Goal: Information Seeking & Learning: Learn about a topic

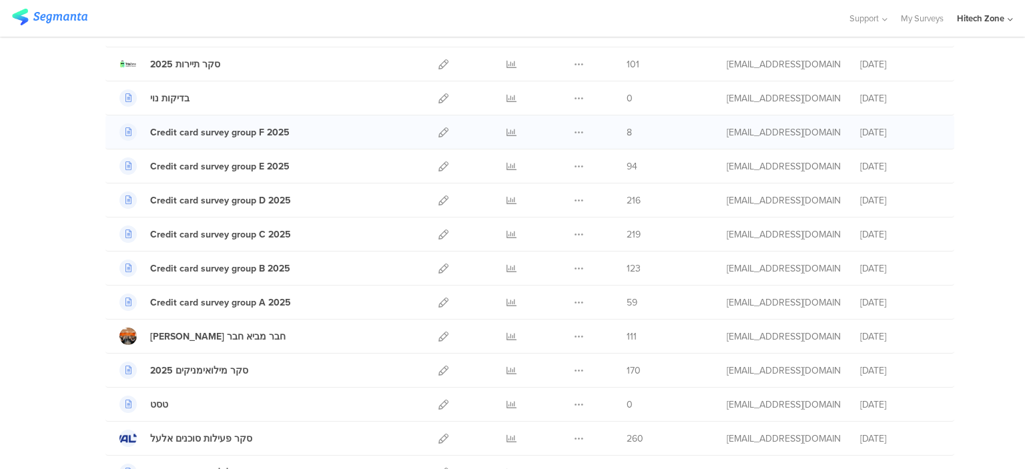
scroll to position [133, 0]
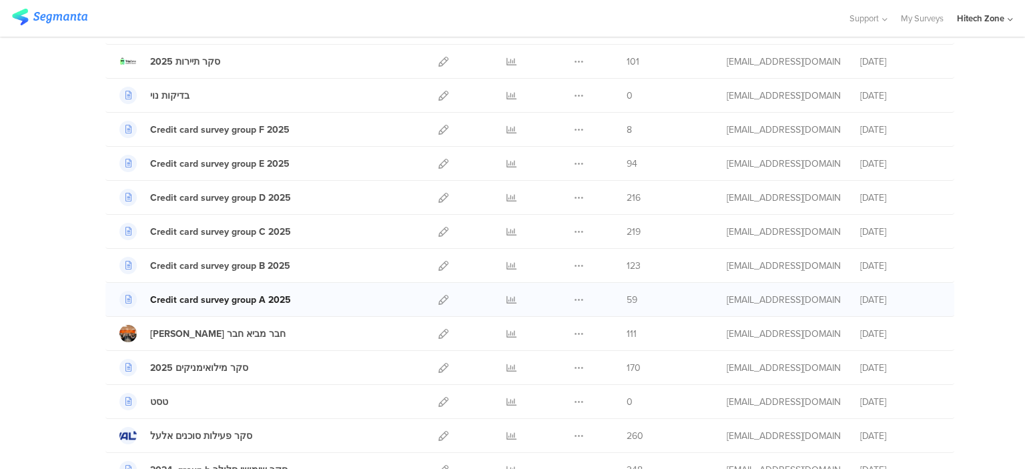
click at [228, 297] on div "Credit card survey group A 2025" at bounding box center [220, 300] width 141 height 14
click at [506, 297] on icon at bounding box center [511, 300] width 10 height 10
click at [507, 263] on icon at bounding box center [511, 266] width 10 height 10
click at [506, 292] on link at bounding box center [511, 299] width 10 height 33
click at [507, 227] on icon at bounding box center [511, 232] width 10 height 10
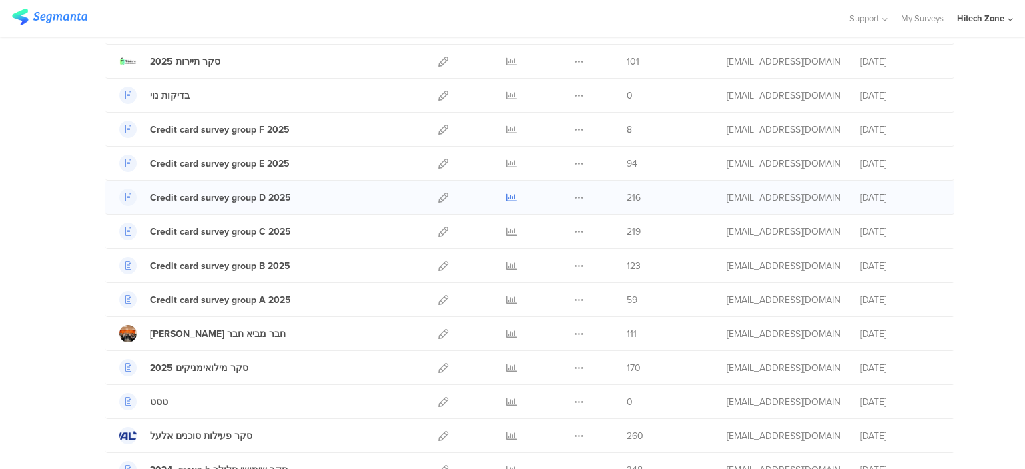
click at [507, 195] on icon at bounding box center [511, 198] width 10 height 10
click at [506, 163] on icon at bounding box center [511, 164] width 10 height 10
click at [506, 126] on icon at bounding box center [511, 130] width 10 height 10
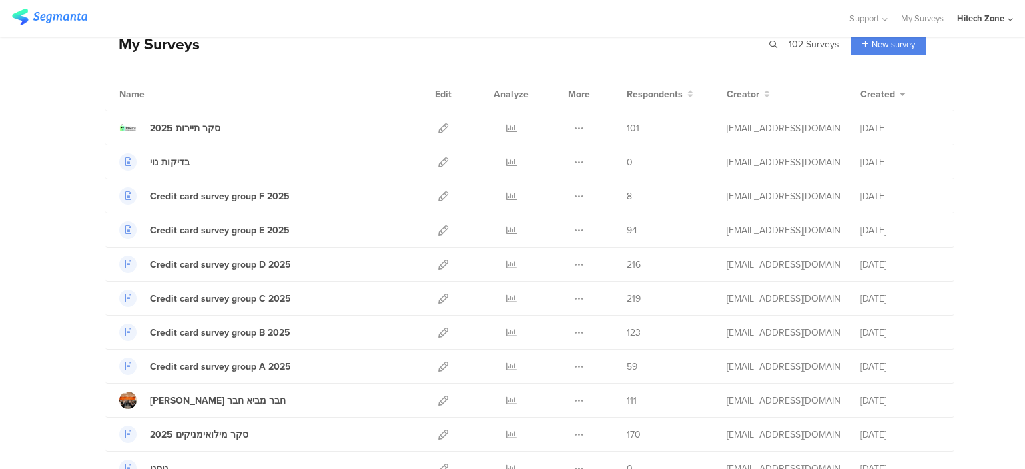
scroll to position [0, 0]
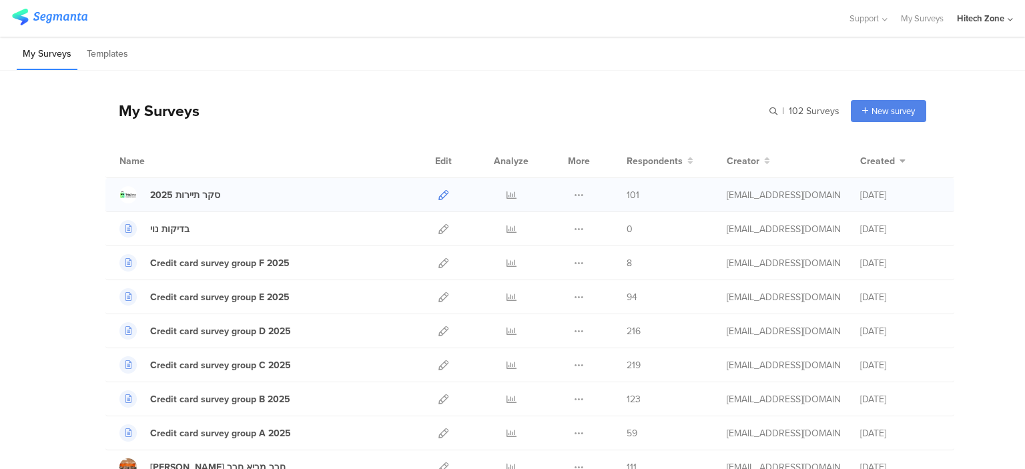
click at [438, 191] on icon at bounding box center [443, 195] width 10 height 10
click at [508, 192] on icon at bounding box center [511, 195] width 10 height 10
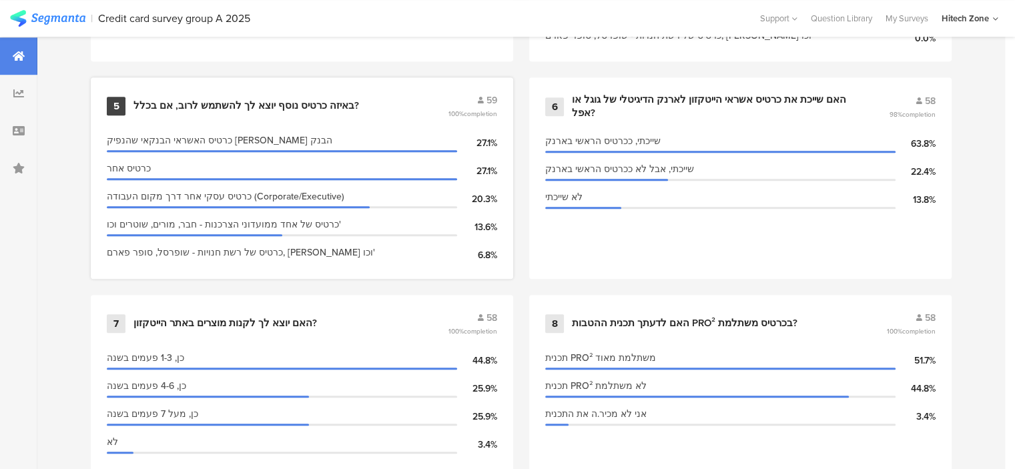
scroll to position [1067, 0]
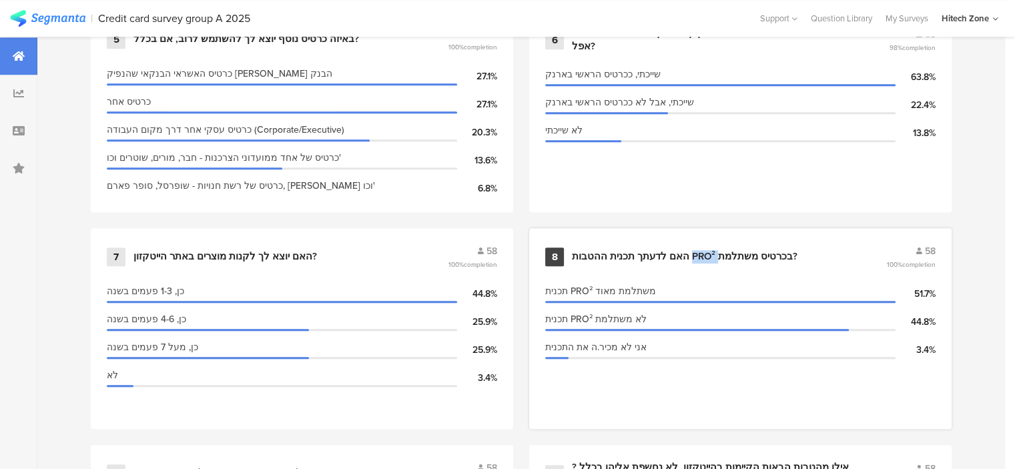
drag, startPoint x: 692, startPoint y: 247, endPoint x: 718, endPoint y: 248, distance: 25.4
click at [718, 250] on div "האם לדעתך תכנית ההטבות PRO² בכרטיס משתלמת?" at bounding box center [684, 256] width 225 height 13
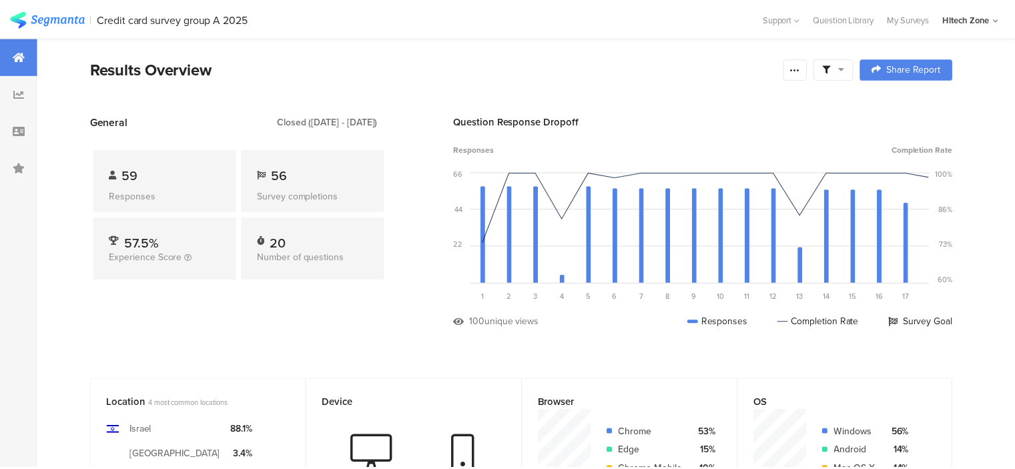
scroll to position [1067, 0]
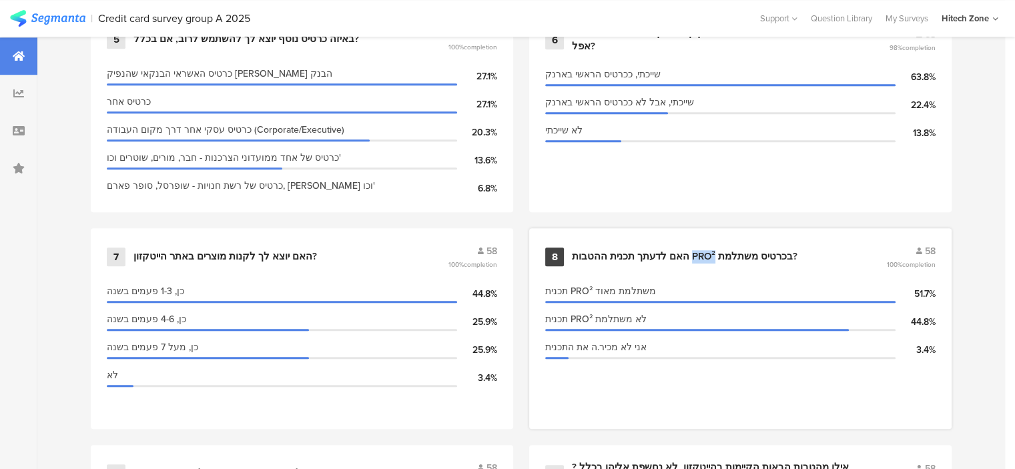
drag, startPoint x: 712, startPoint y: 249, endPoint x: 692, endPoint y: 250, distance: 20.7
click at [692, 250] on div "האם לדעתך תכנית ההטבות PRO² בכרטיס משתלמת?" at bounding box center [684, 256] width 225 height 13
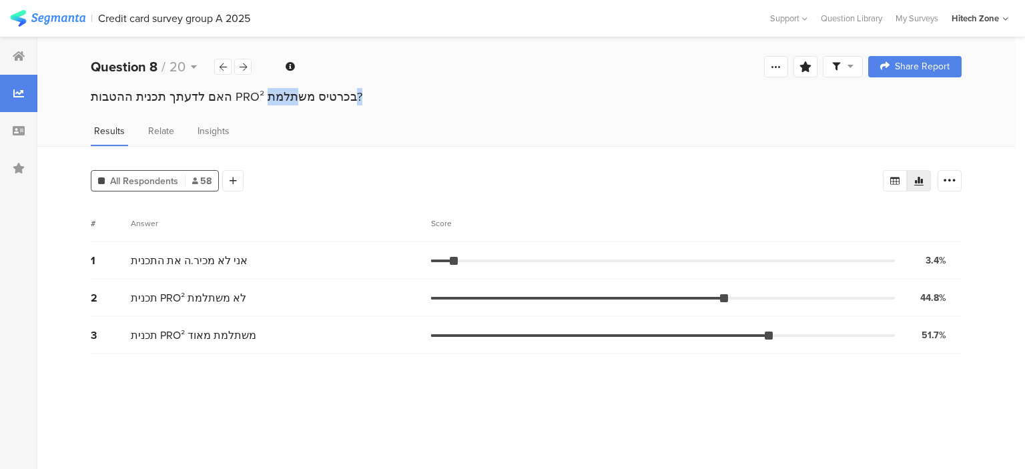
drag, startPoint x: 221, startPoint y: 94, endPoint x: 249, endPoint y: 93, distance: 28.0
click at [249, 93] on div "האם לדעתך תכנית ההטבות PRO² בכרטיס משתלמת?" at bounding box center [526, 96] width 870 height 17
copy div "PRO²"
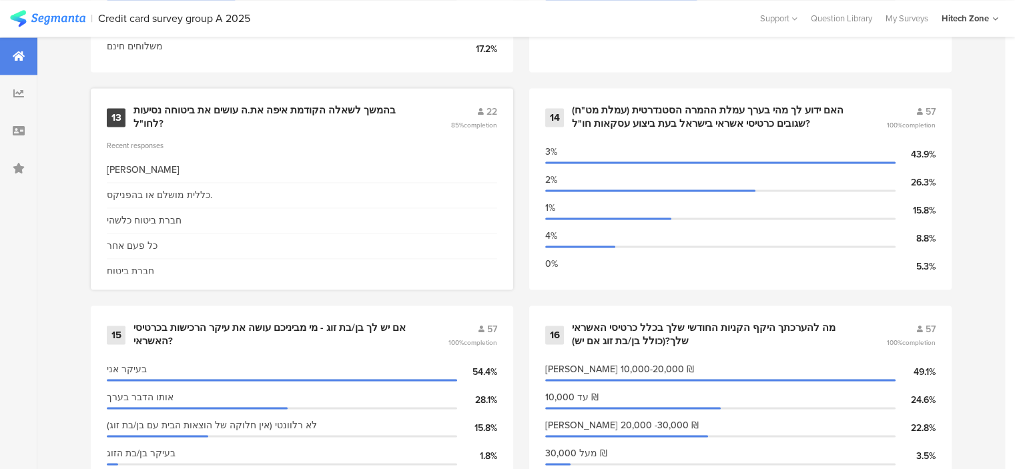
scroll to position [1868, 0]
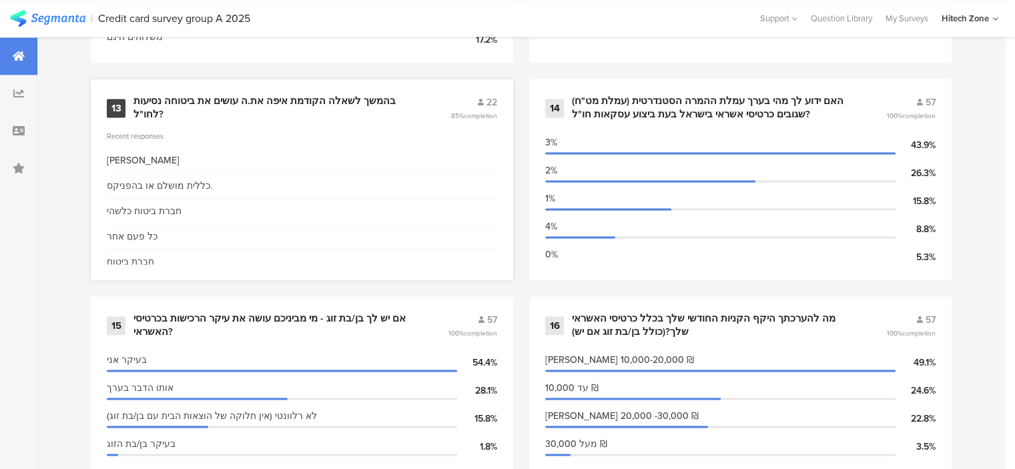
click at [327, 123] on div "13 בהמשך לשאלה הקודמת איפה את.ה עושים את ביטוחה נסיעות לחו"ל? 22 85% completion…" at bounding box center [302, 179] width 422 height 201
click at [123, 104] on div "13" at bounding box center [116, 108] width 19 height 19
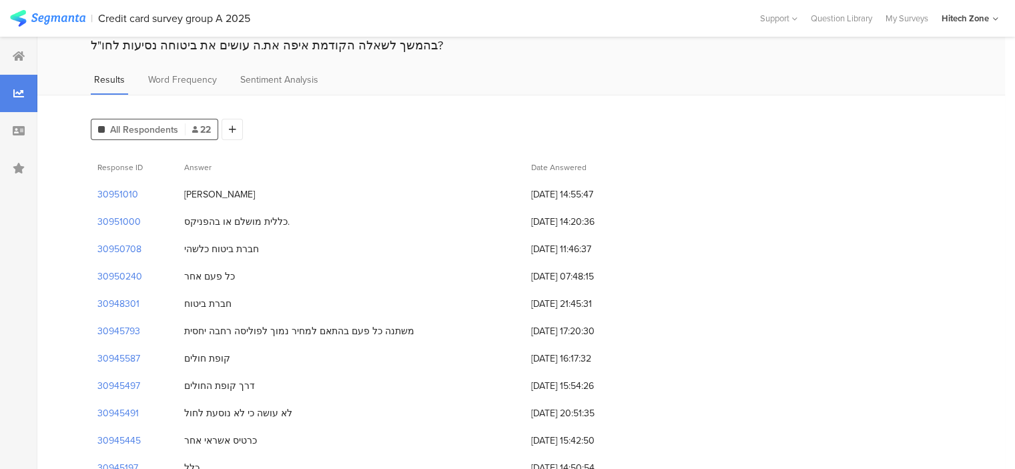
scroll to position [51, 0]
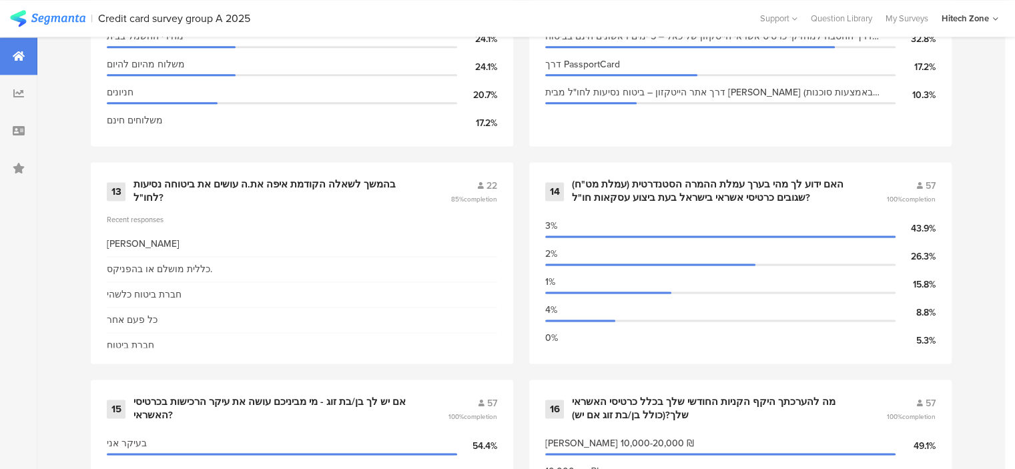
scroll to position [1801, 0]
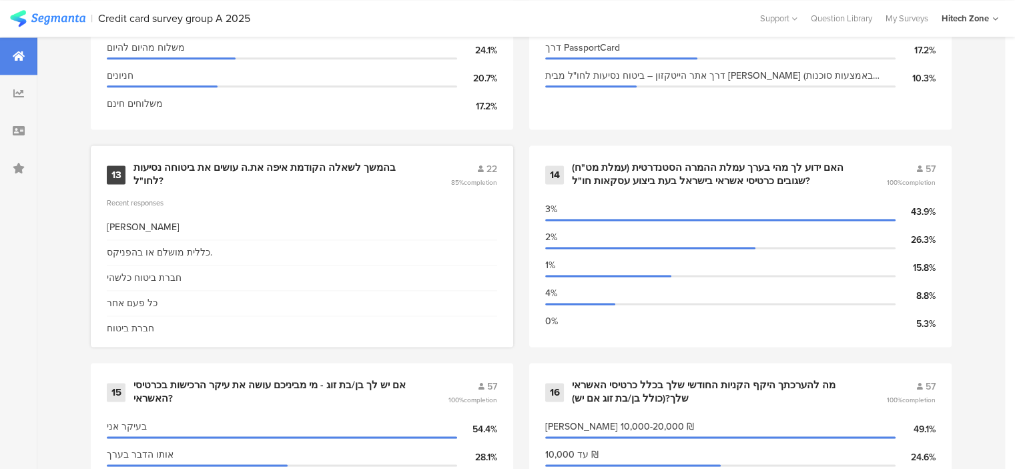
click at [363, 171] on div "בהמשך לשאלה הקודמת איפה את.ה עושים את ביטוחה נסיעות לחו"ל?" at bounding box center [275, 174] width 285 height 26
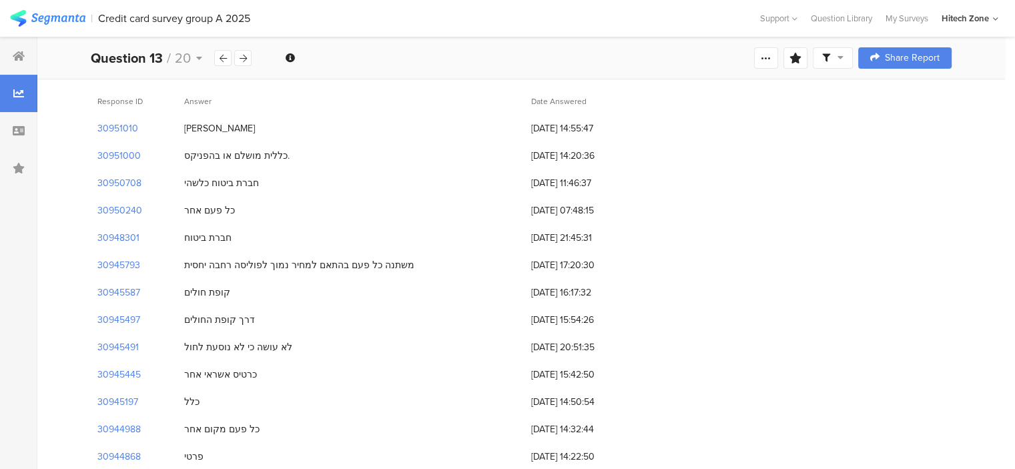
scroll to position [51, 0]
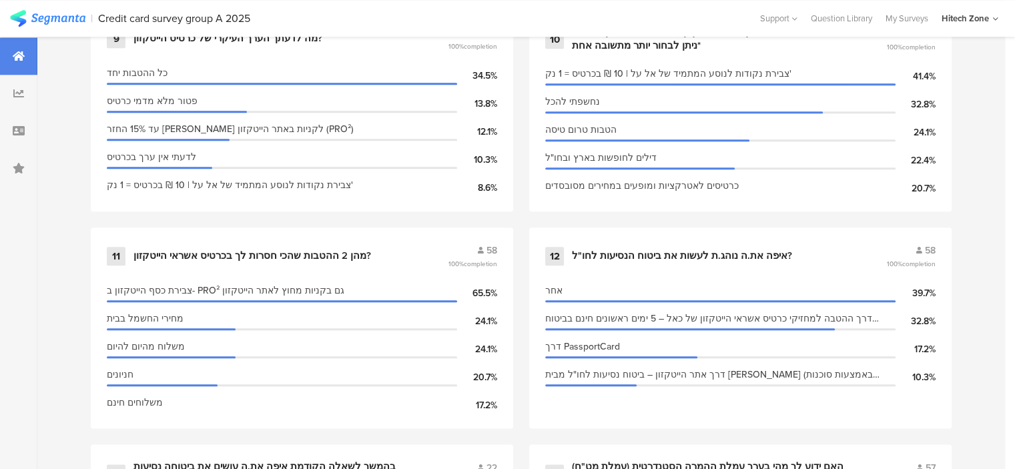
scroll to position [1534, 0]
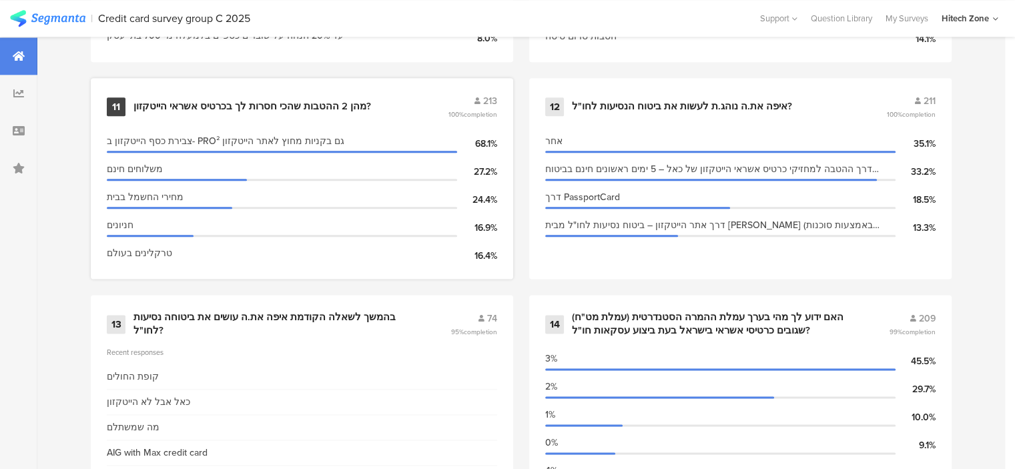
scroll to position [1734, 0]
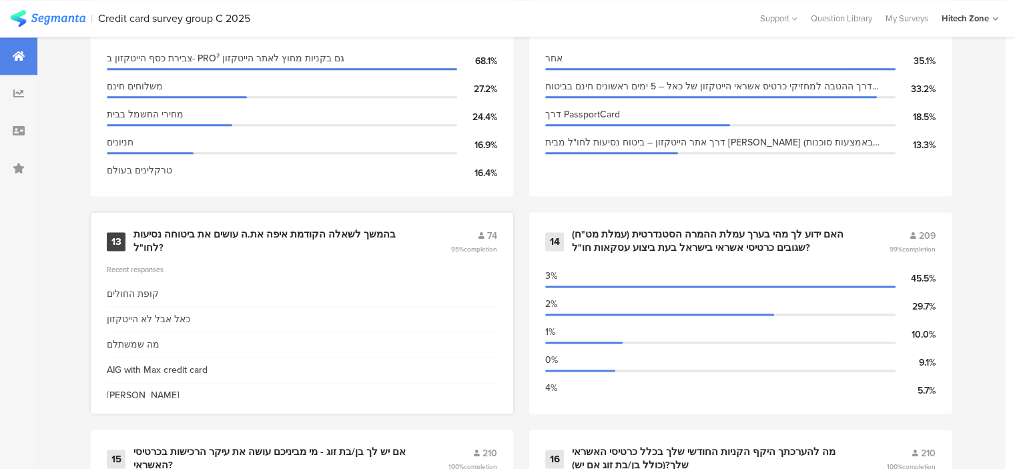
click at [253, 235] on div "בהמשך לשאלה הקודמת איפה את.ה עושים את ביטוחה נסיעות לחו"ל?" at bounding box center [275, 241] width 285 height 26
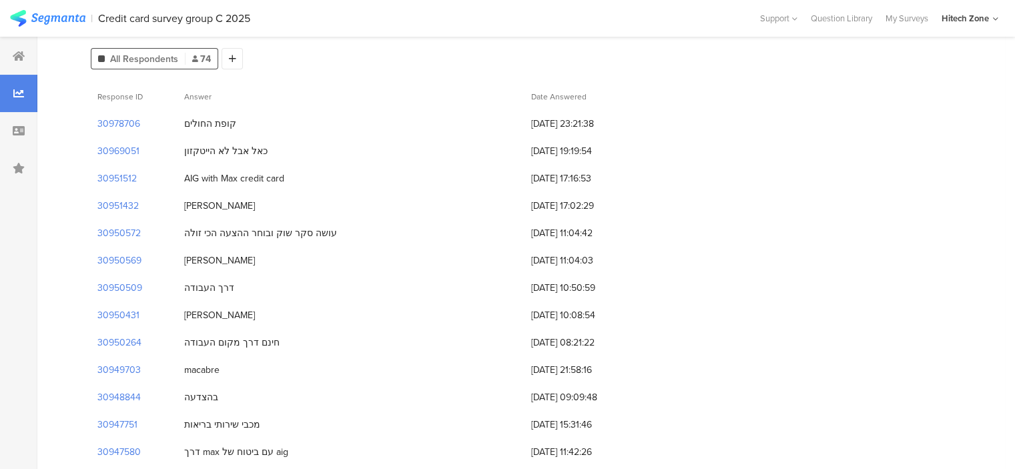
scroll to position [199, 0]
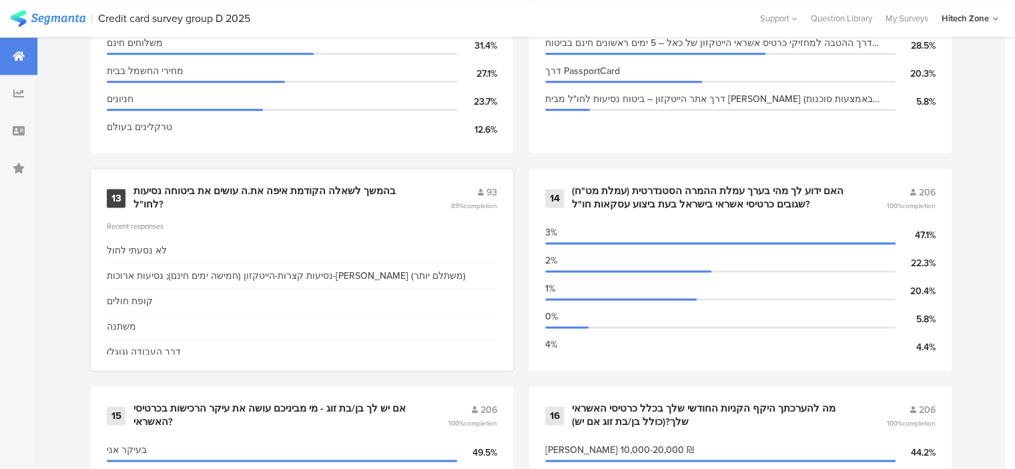
scroll to position [1801, 0]
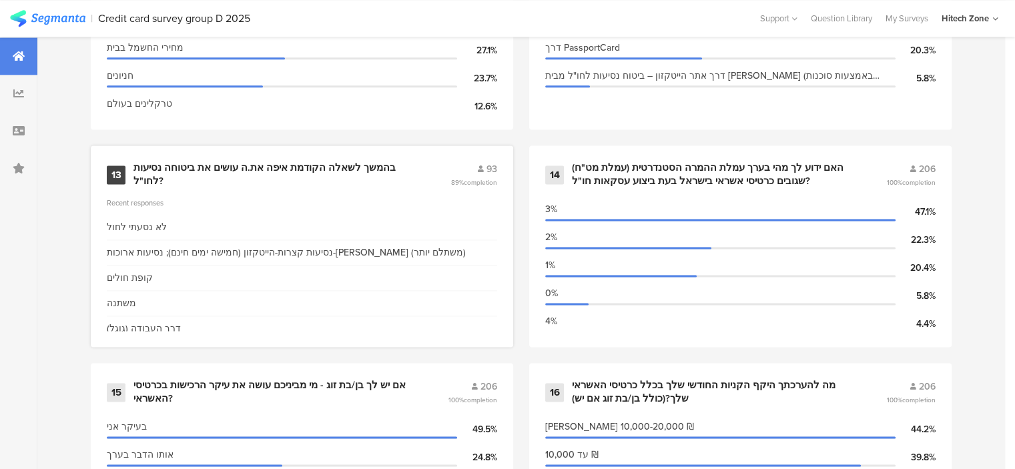
click at [367, 165] on div "בהמשך לשאלה הקודמת איפה את.ה עושים את ביטוחה נסיעות לחו"ל?" at bounding box center [275, 174] width 285 height 26
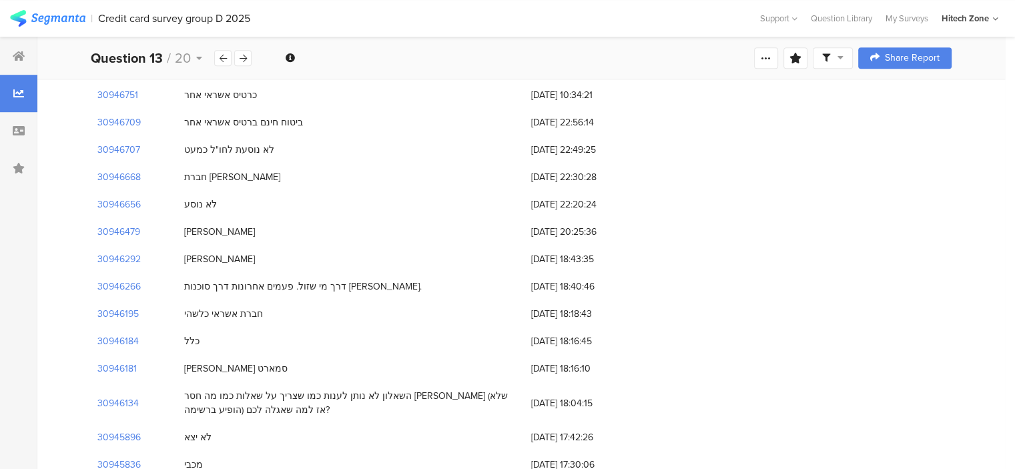
scroll to position [934, 0]
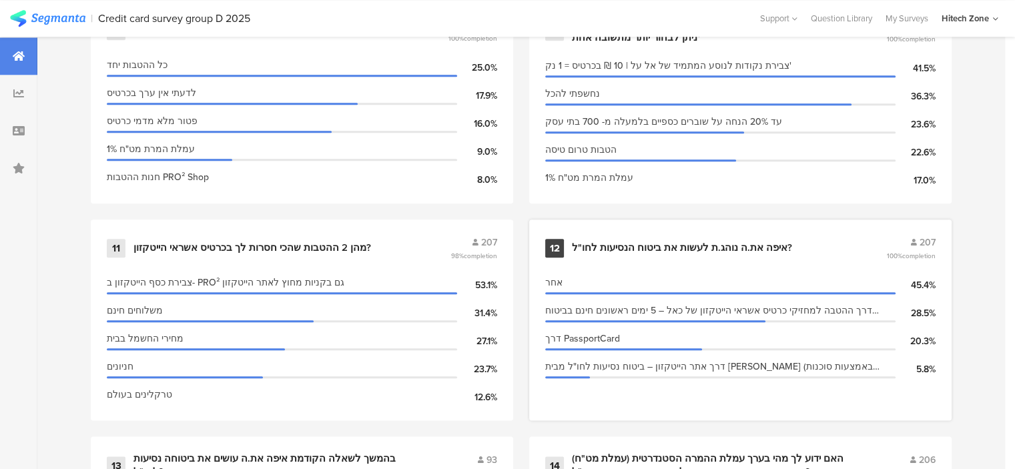
scroll to position [1534, 0]
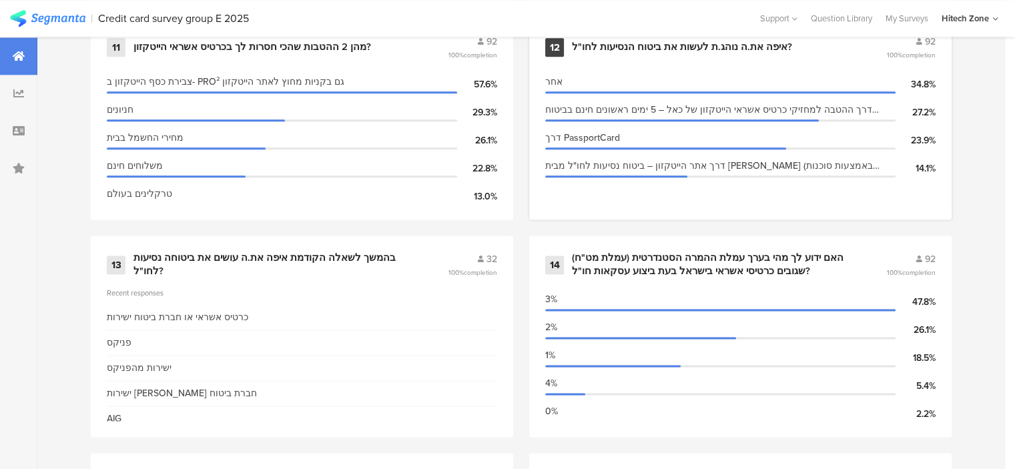
scroll to position [1734, 0]
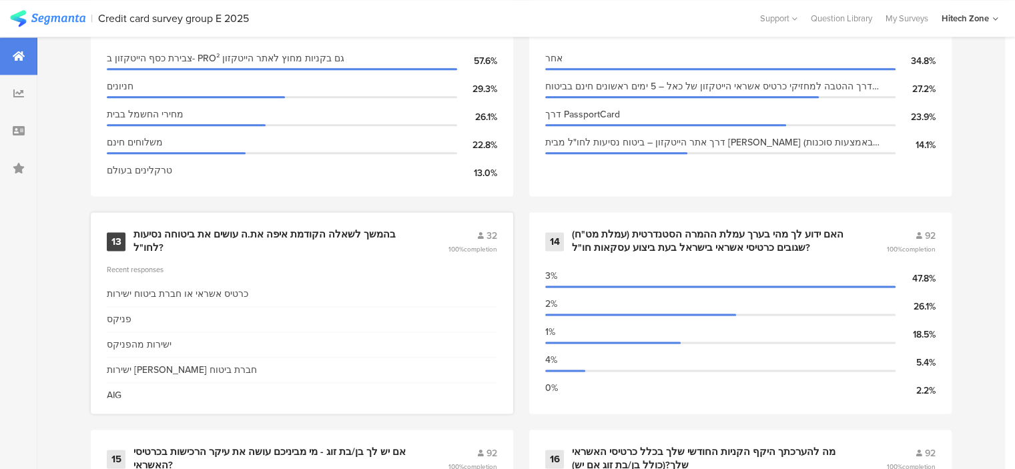
click at [277, 337] on div "ישירות מהפניקס" at bounding box center [302, 344] width 390 height 25
click at [371, 234] on div "בהמשך לשאלה הקודמת איפה את.ה עושים את ביטוחה נסיעות לחו"ל?" at bounding box center [274, 241] width 282 height 26
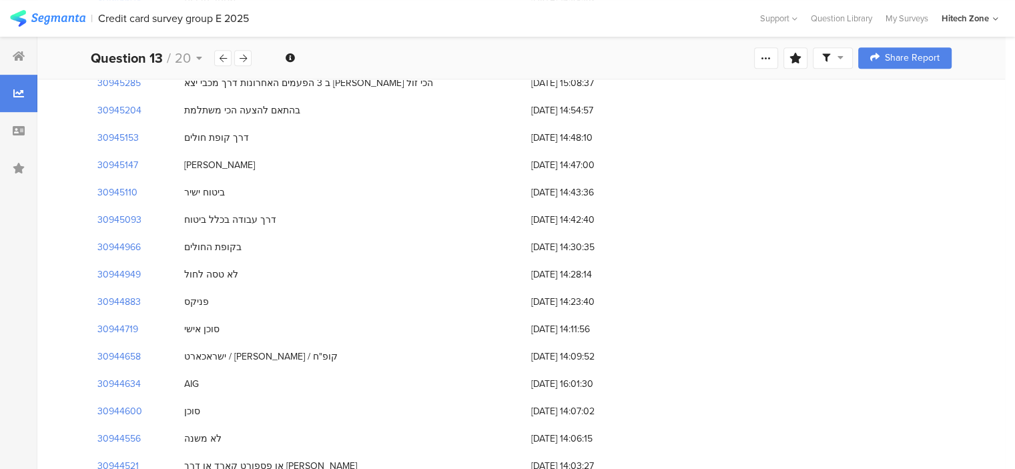
scroll to position [656, 0]
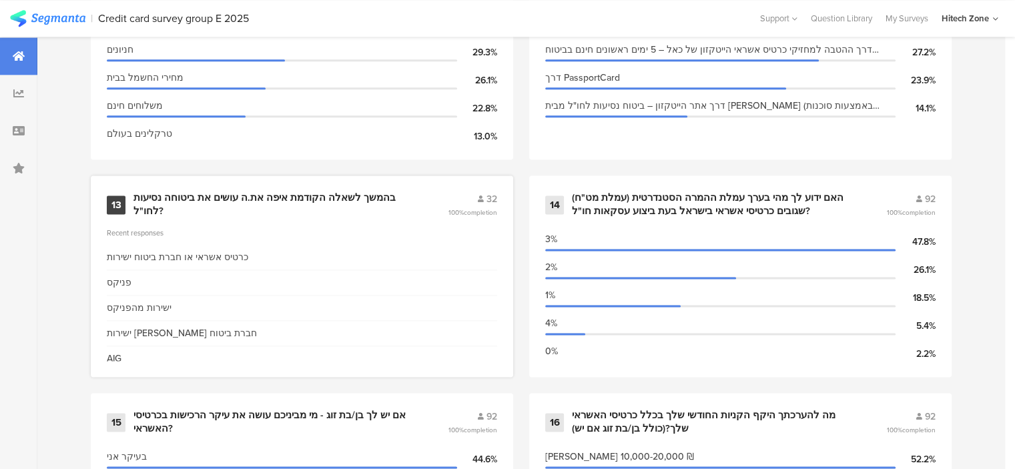
scroll to position [1801, 0]
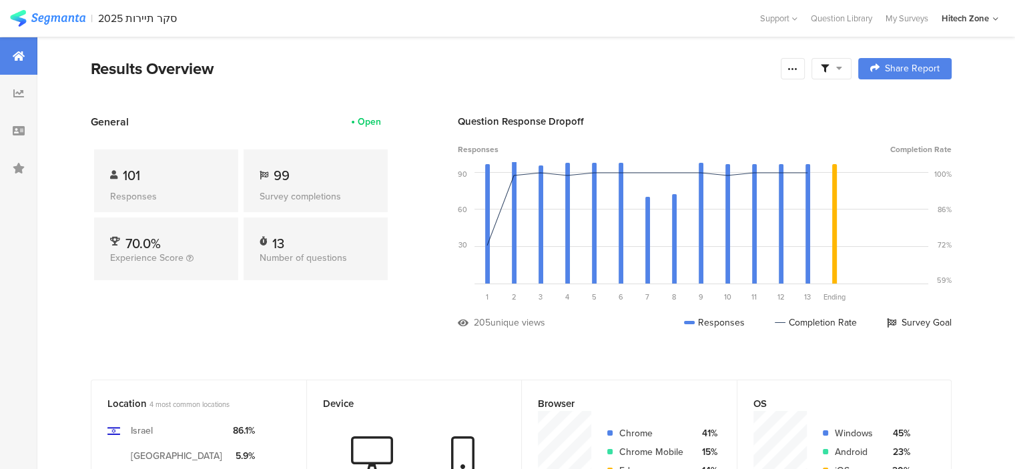
click at [263, 171] on icon at bounding box center [263, 175] width 9 height 9
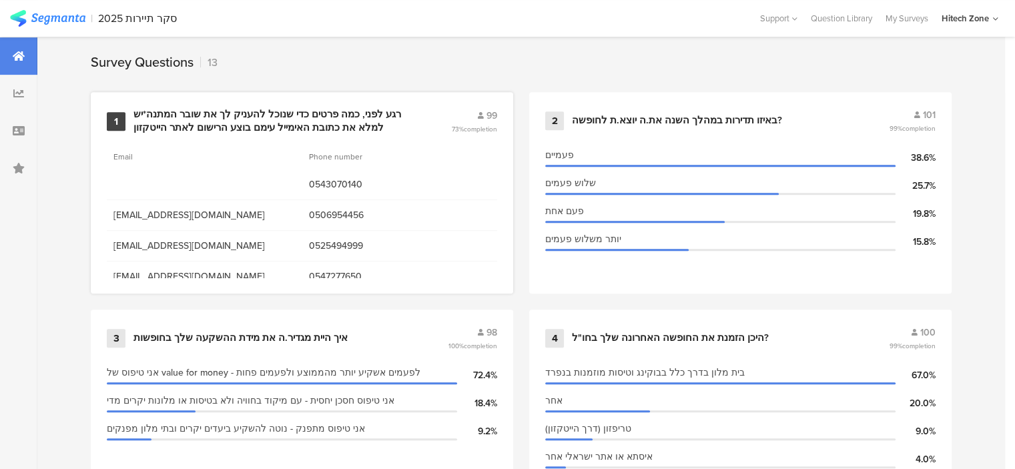
scroll to position [467, 0]
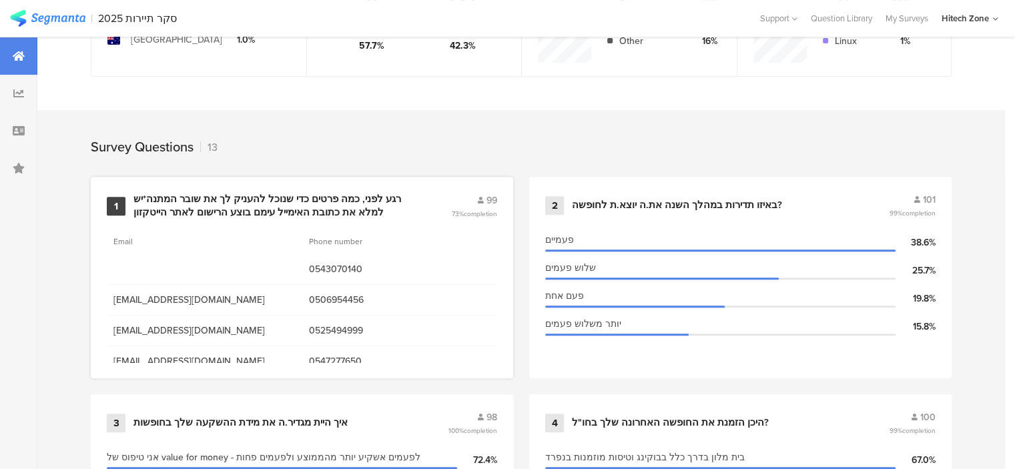
click at [493, 195] on span "99" at bounding box center [491, 200] width 11 height 14
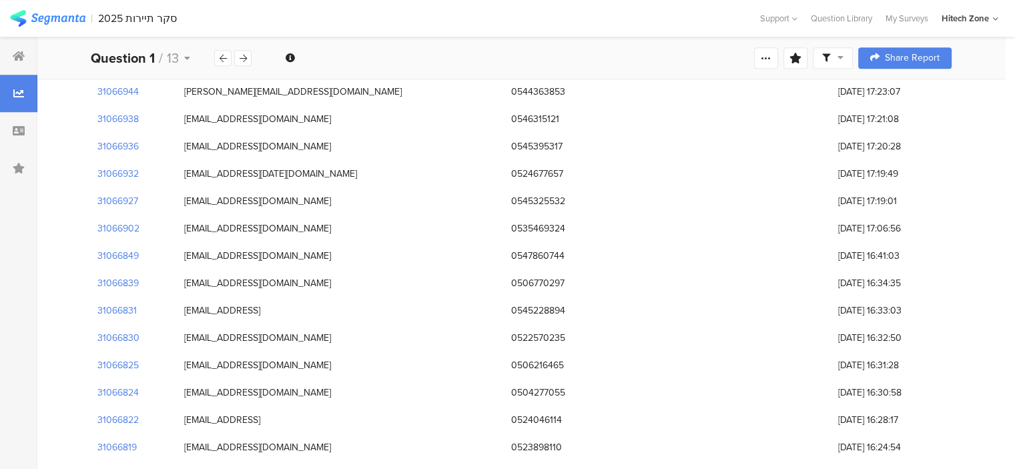
scroll to position [973, 0]
